Goal: Task Accomplishment & Management: Use online tool/utility

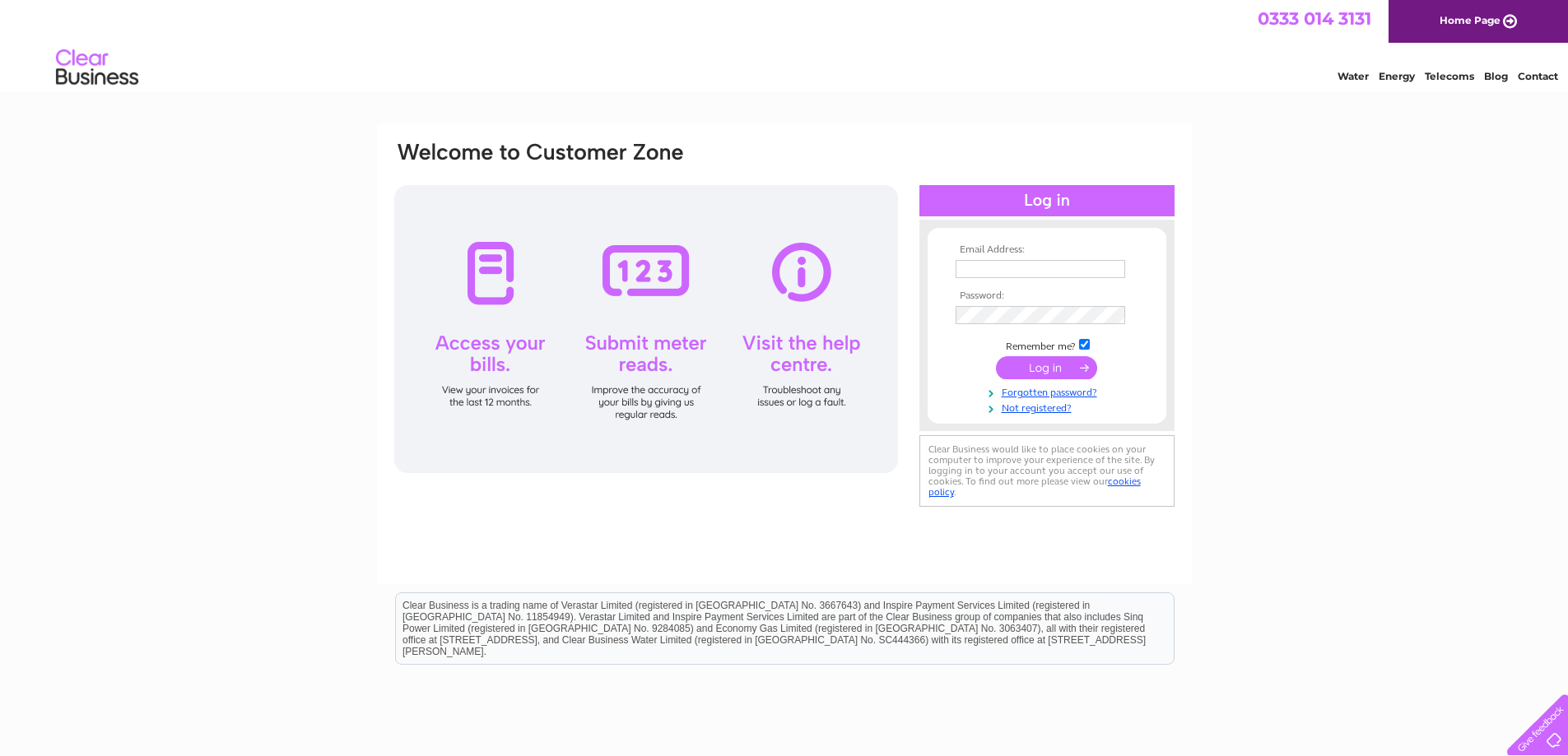
type input "lintriggsdental@gmail.com"
click at [1064, 370] on input "submit" at bounding box center [1046, 368] width 101 height 23
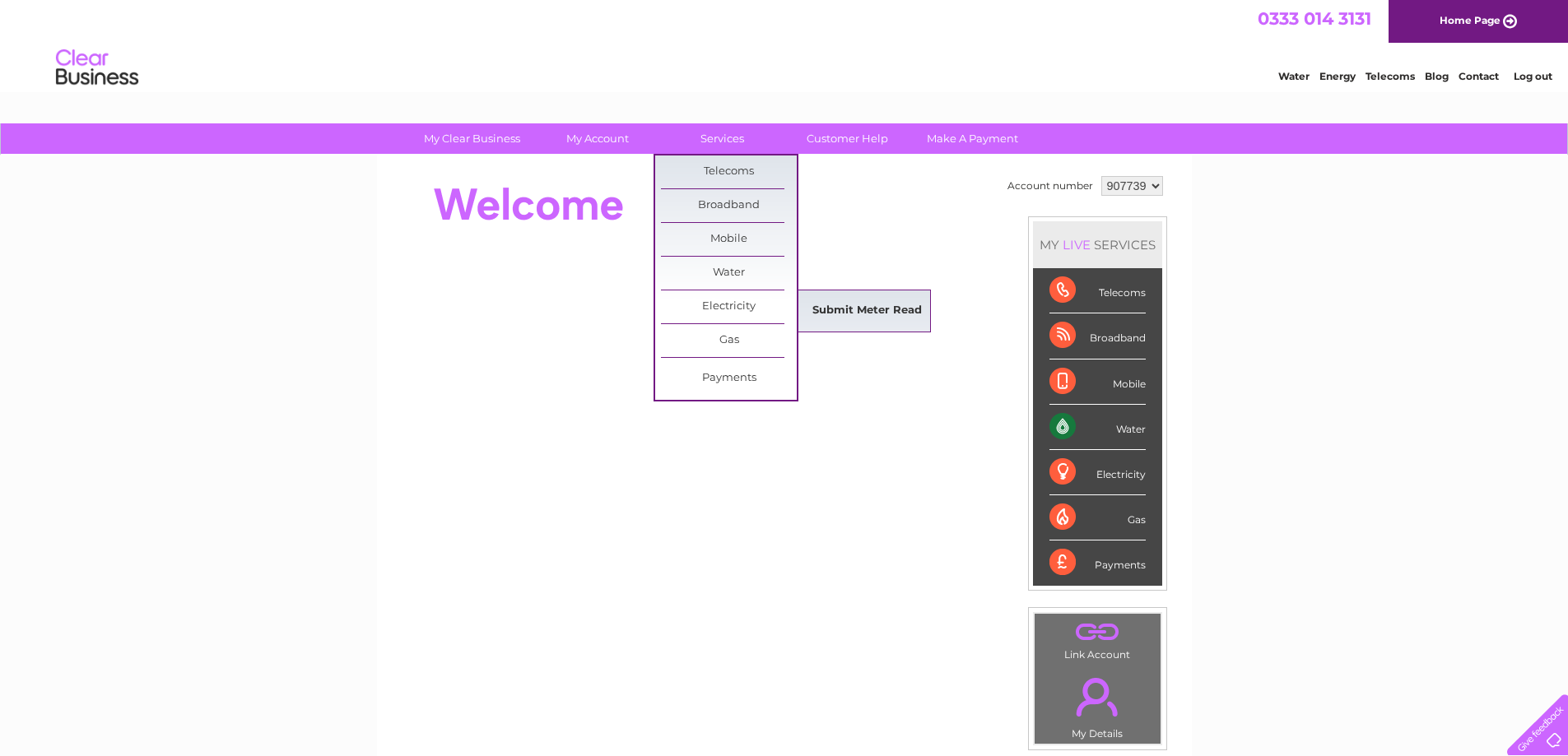
click at [864, 316] on link "Submit Meter Read" at bounding box center [867, 310] width 136 height 33
